Goal: Information Seeking & Learning: Learn about a topic

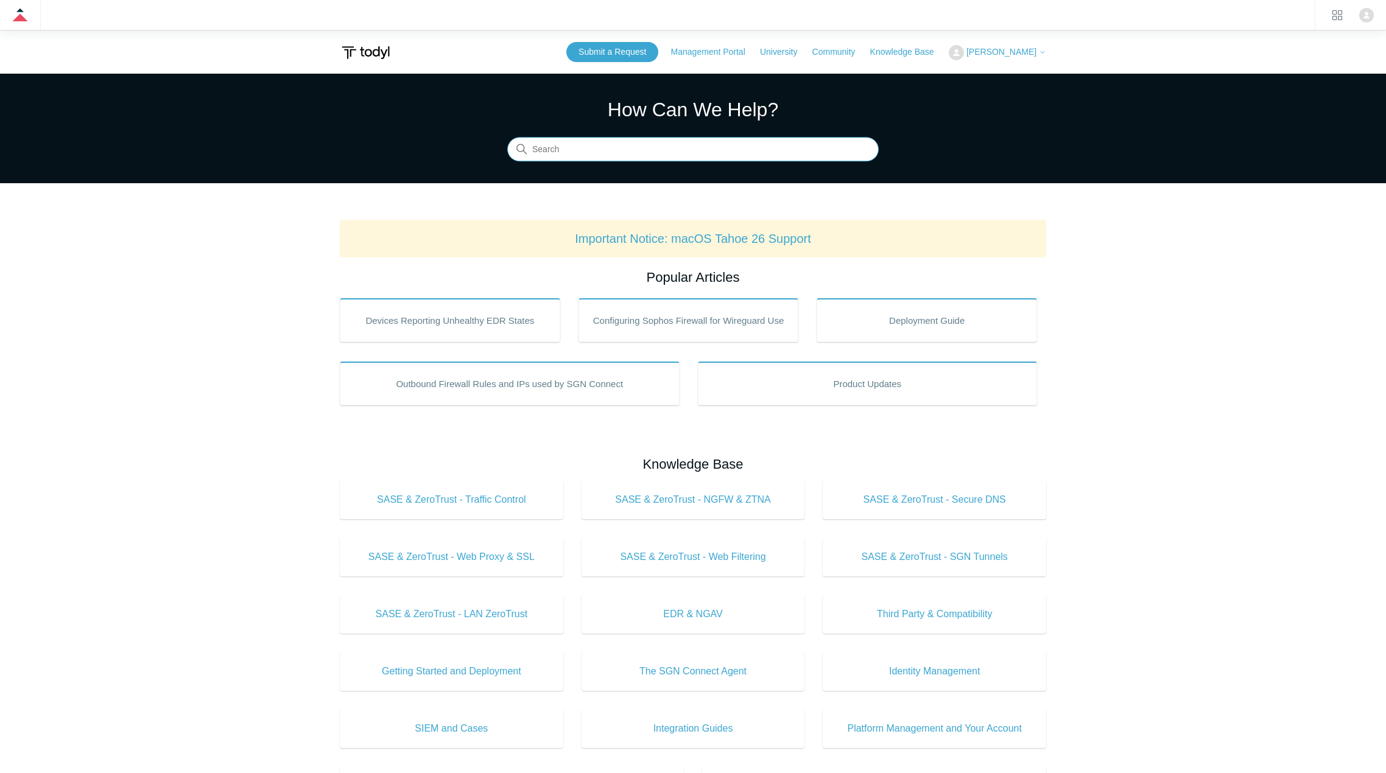
click at [649, 155] on input "Search" at bounding box center [693, 150] width 372 height 24
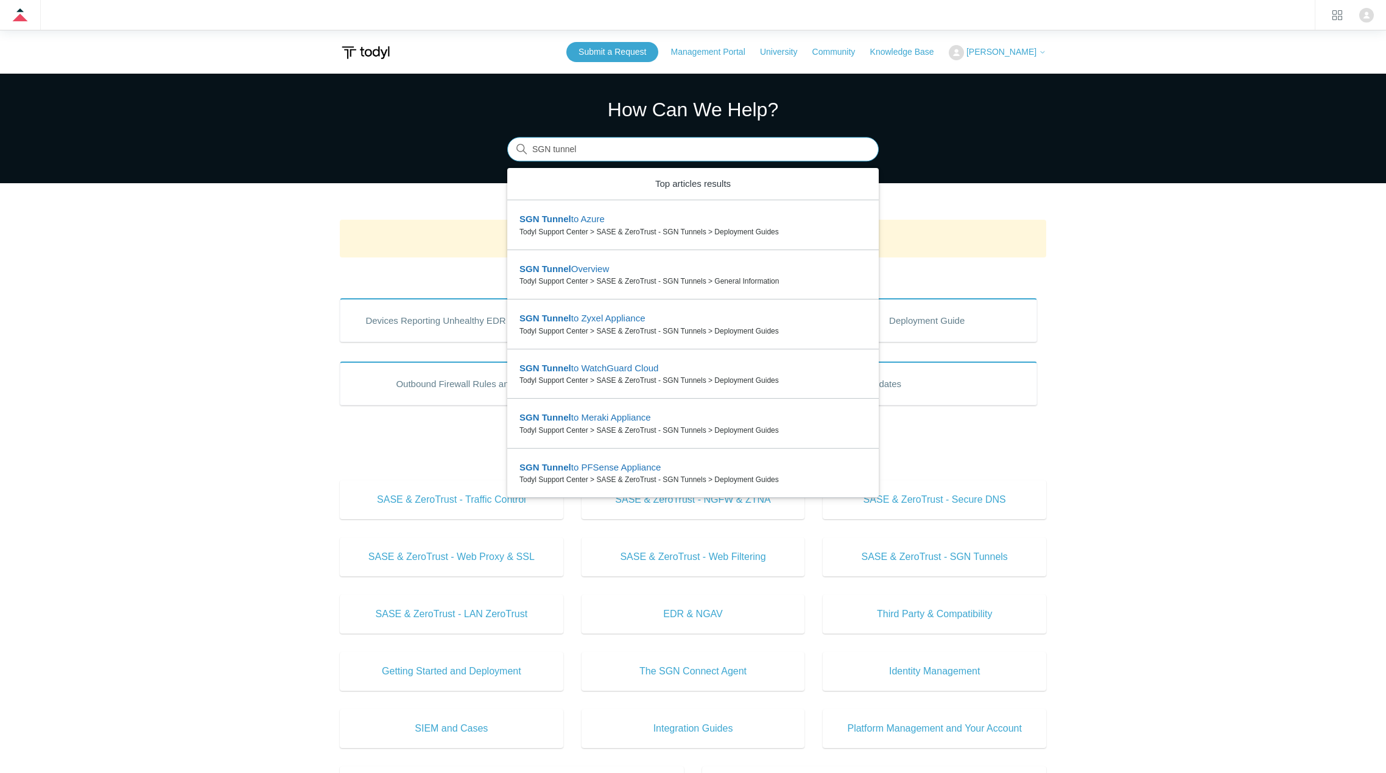
type input "SGN tunnel"
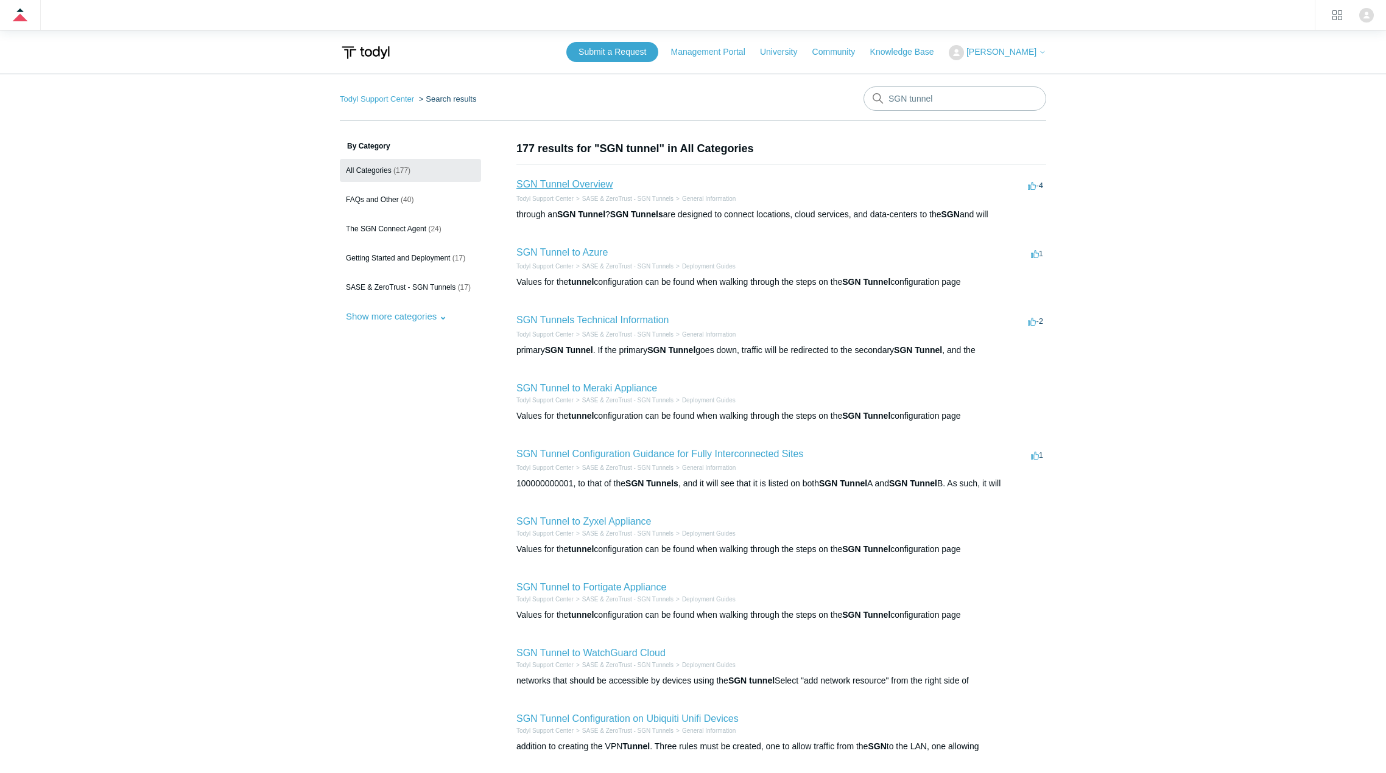
click at [580, 183] on link "SGN Tunnel Overview" at bounding box center [564, 184] width 96 height 10
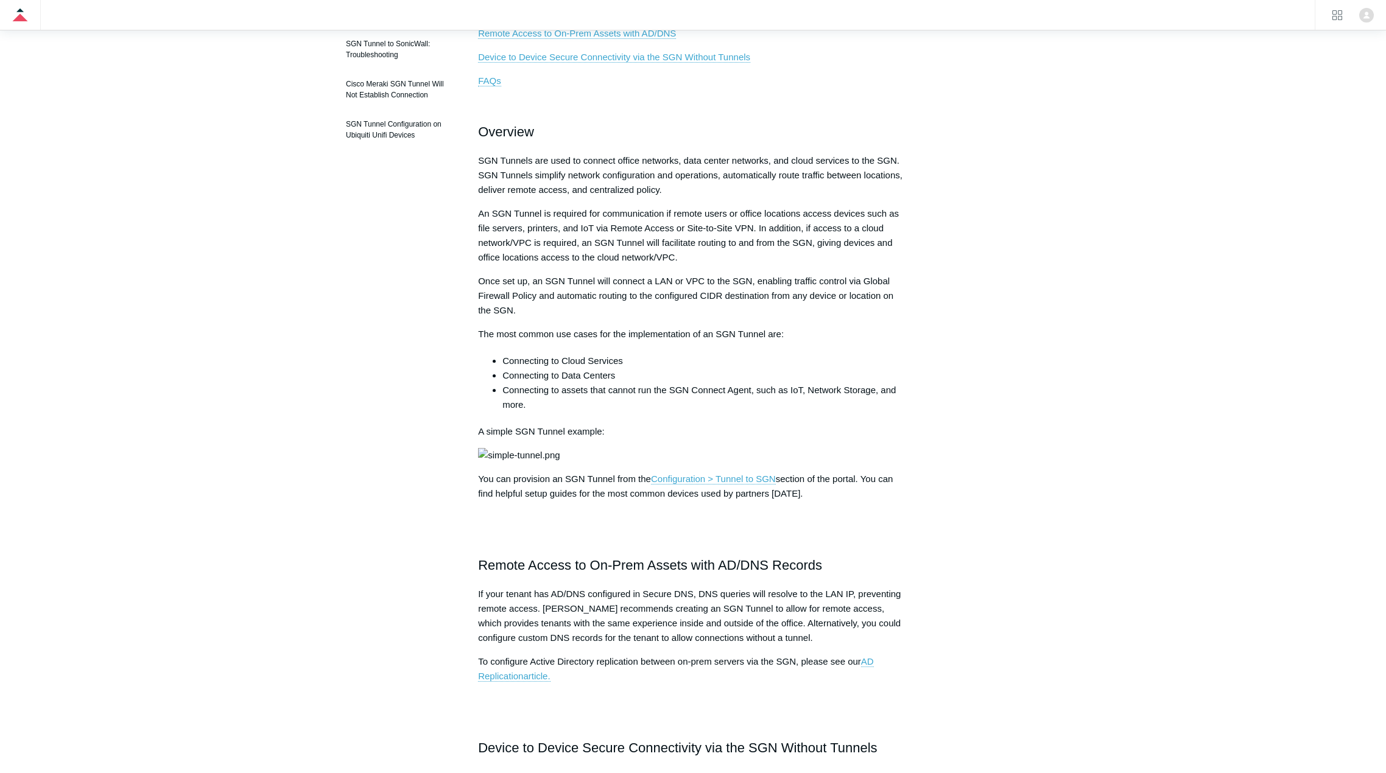
scroll to position [305, 0]
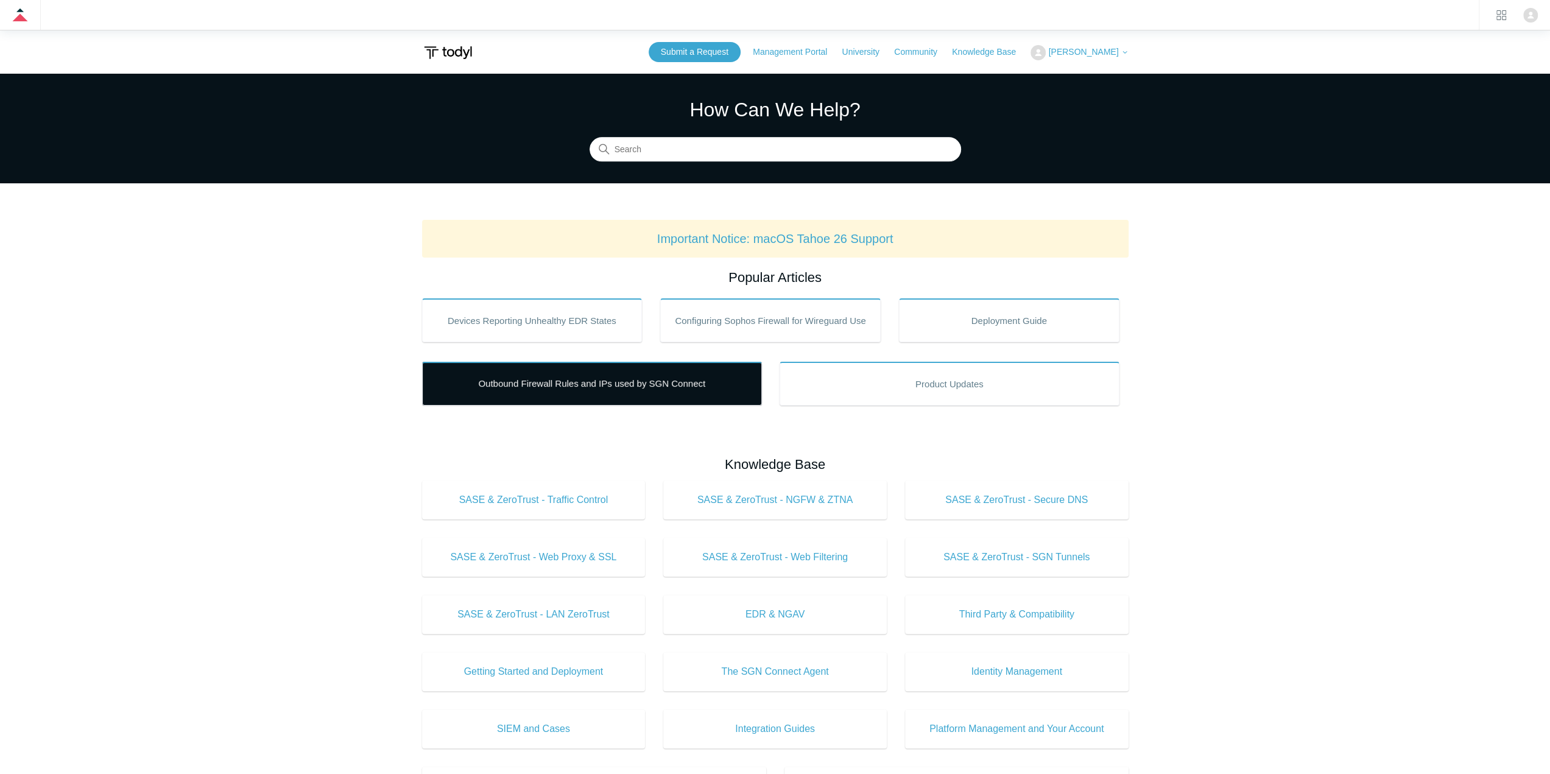
drag, startPoint x: 591, startPoint y: 398, endPoint x: 581, endPoint y: 398, distance: 9.7
click at [591, 398] on link "Outbound Firewall Rules and IPs used by SGN Connect" at bounding box center [592, 384] width 340 height 44
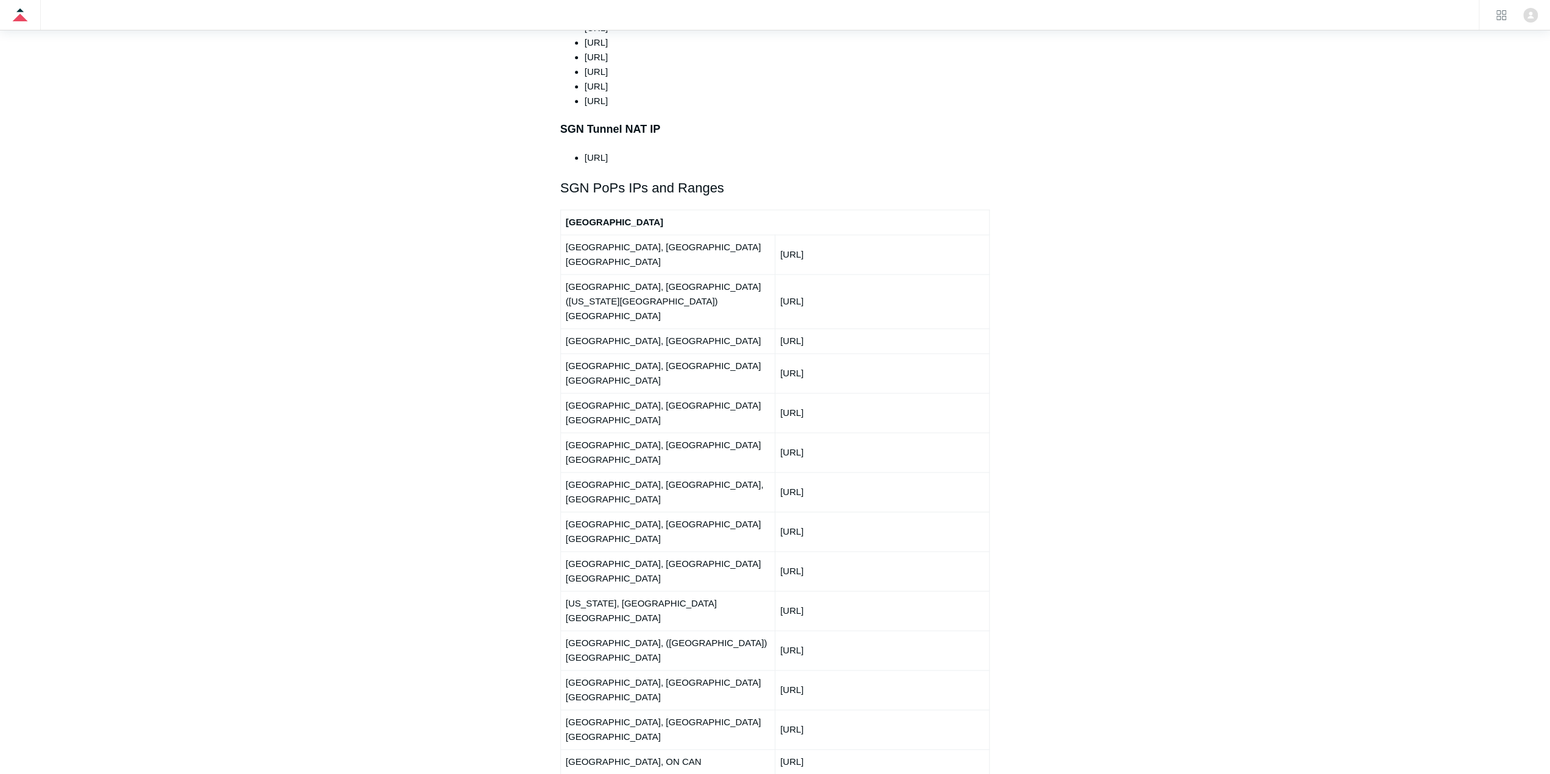
scroll to position [1401, 0]
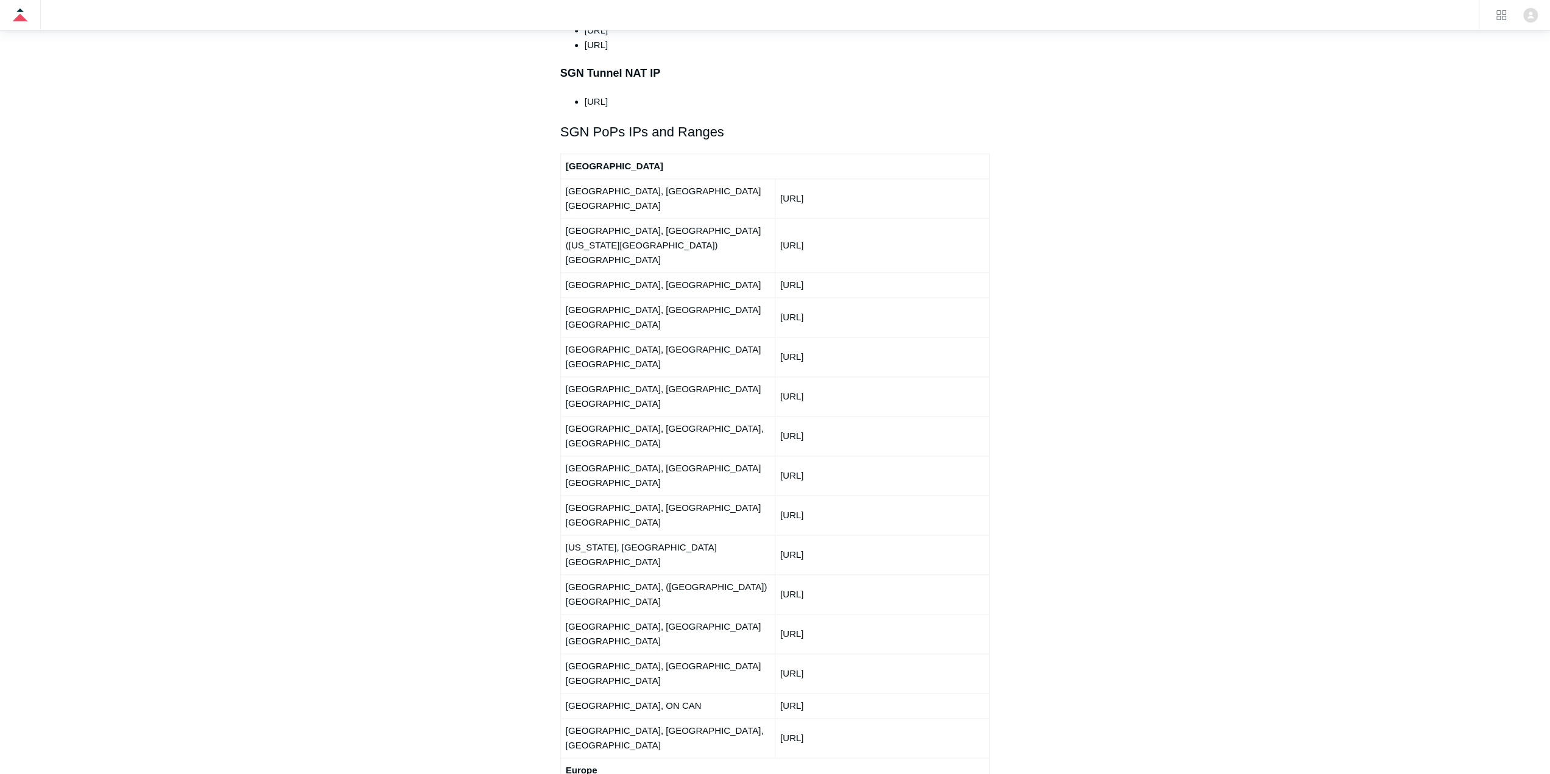
click at [1253, 272] on main "Todyl Support Center Getting Started and Deployment Getting Started Articles in…" at bounding box center [775, 314] width 1550 height 3283
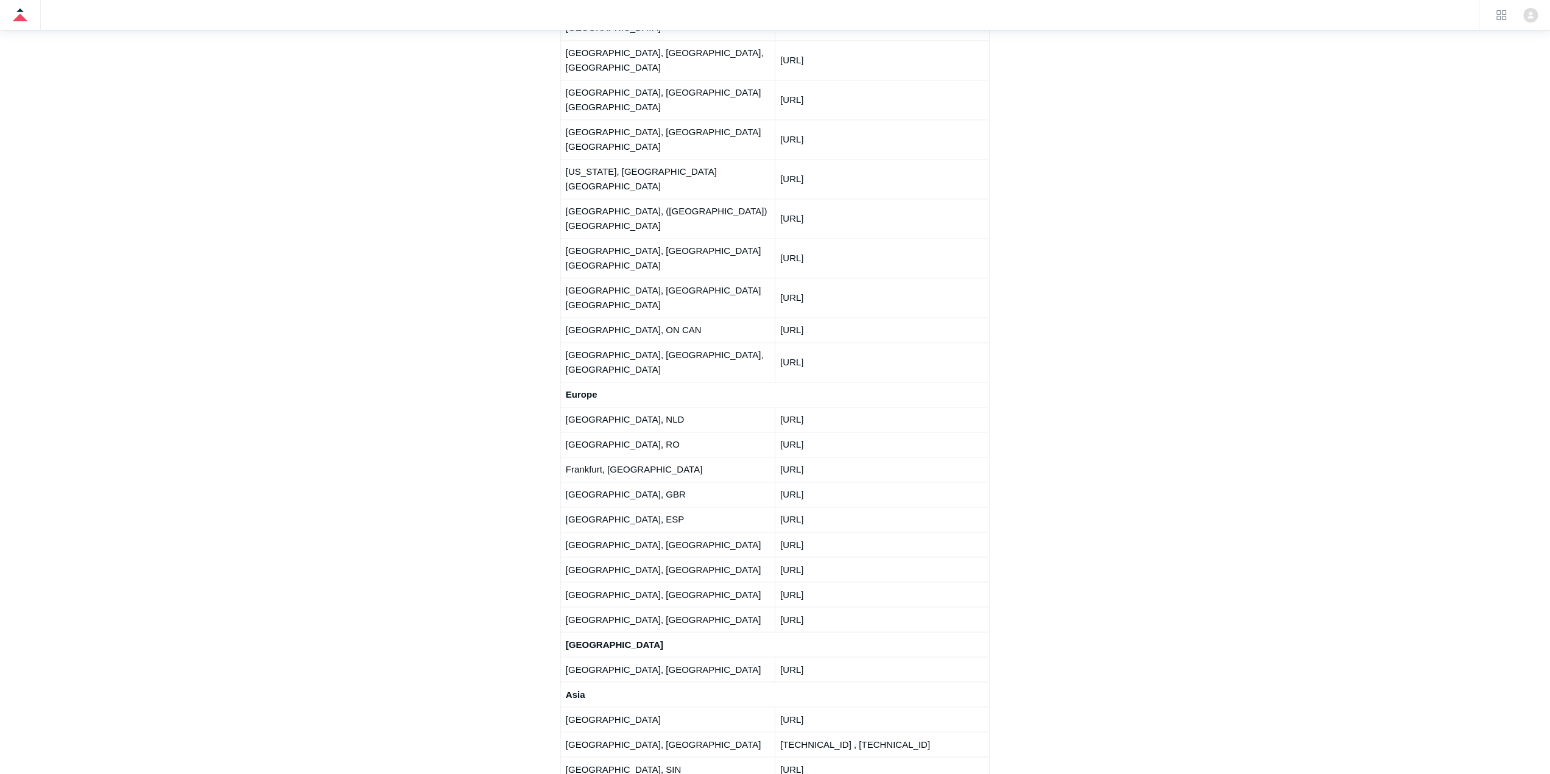
scroll to position [1766, 0]
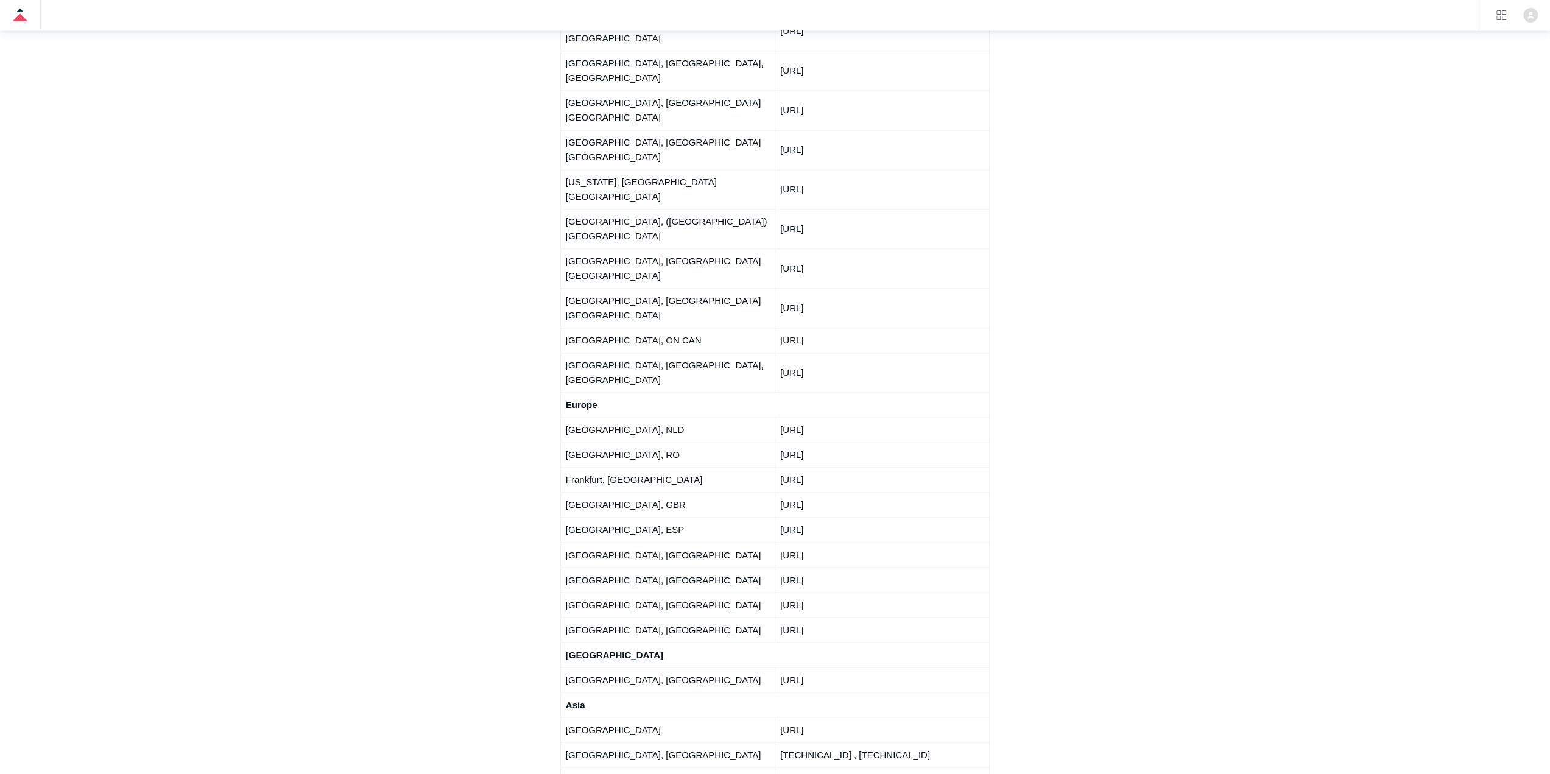
drag, startPoint x: 674, startPoint y: 530, endPoint x: 754, endPoint y: 561, distance: 86.0
click at [674, 767] on td "[GEOGRAPHIC_DATA], SIN" at bounding box center [667, 779] width 214 height 25
drag, startPoint x: 1411, startPoint y: 352, endPoint x: 1548, endPoint y: 380, distance: 139.9
